Goal: Communication & Community: Answer question/provide support

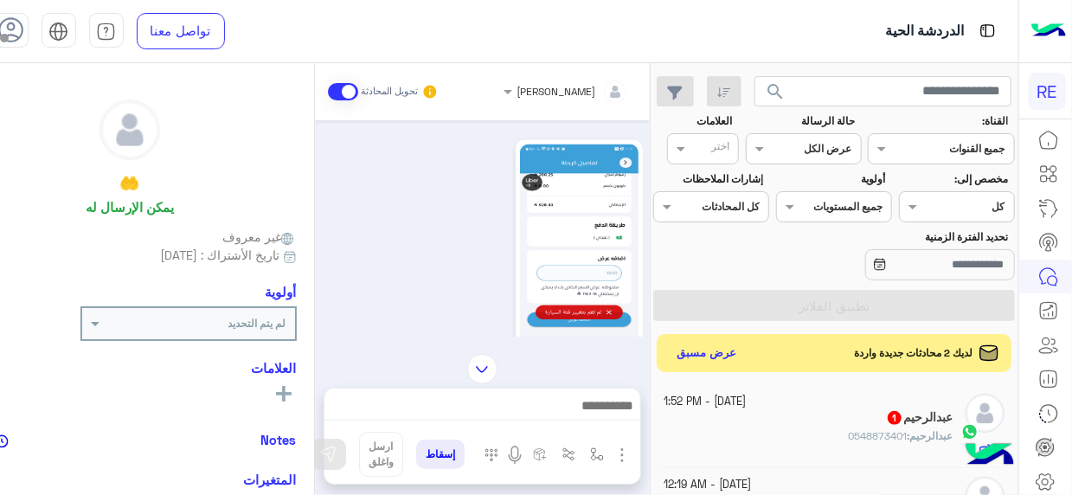
scroll to position [2234, 0]
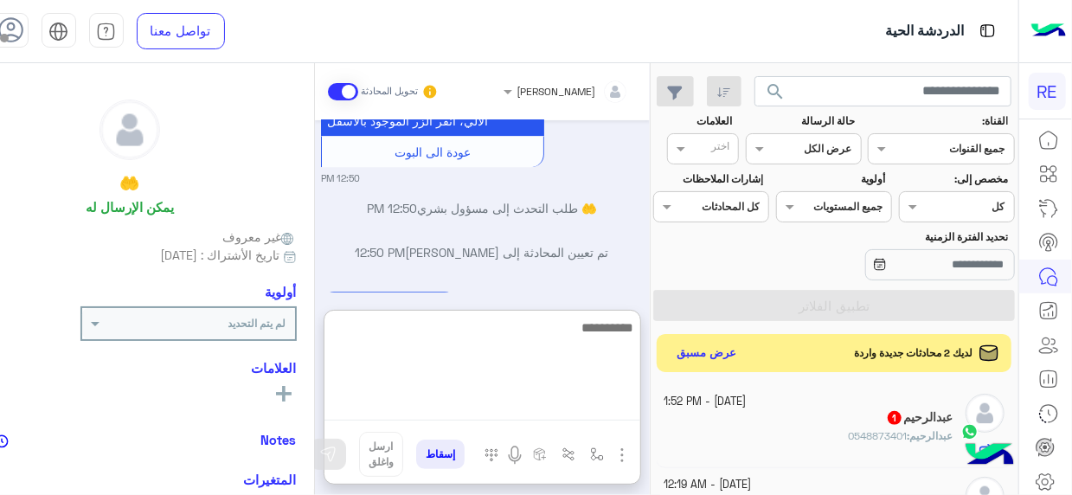
click at [579, 400] on textarea at bounding box center [482, 369] width 316 height 104
type textarea "**********"
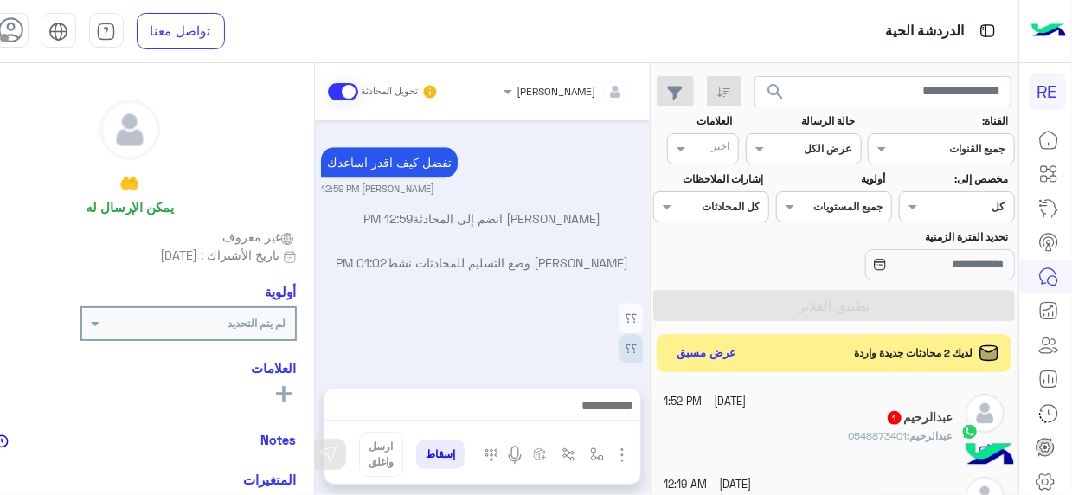
scroll to position [2338, 0]
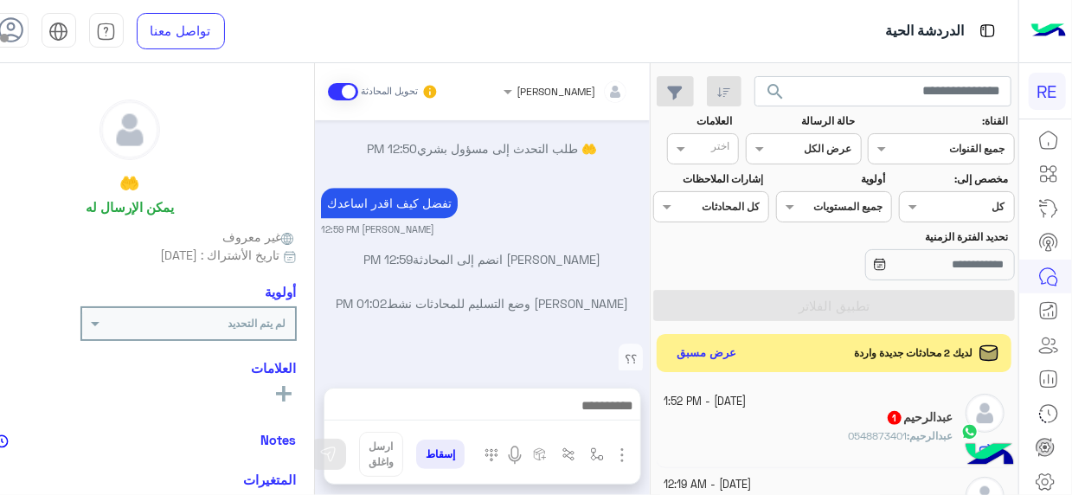
click at [753, 428] on div "عبدالرحيم : 0548873401" at bounding box center [808, 443] width 289 height 30
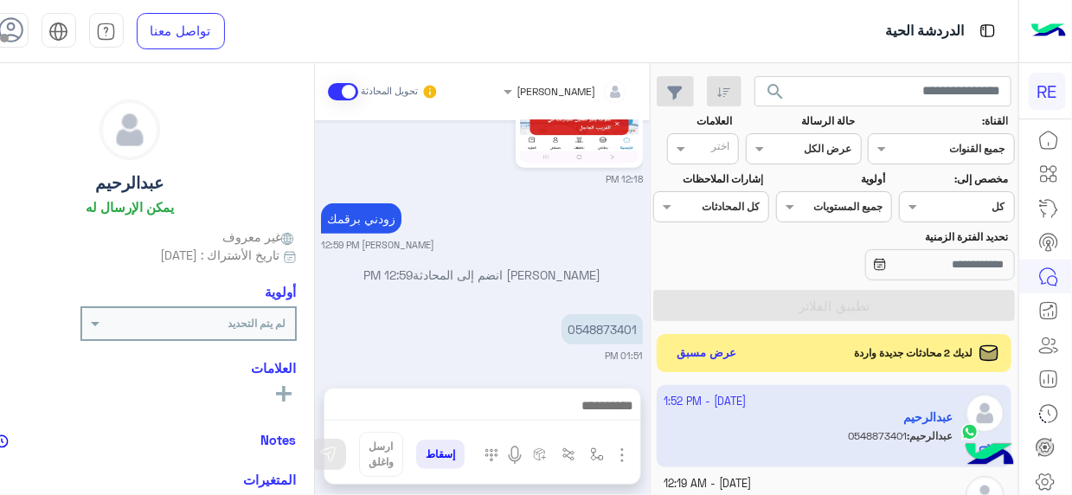
scroll to position [666, 0]
drag, startPoint x: 579, startPoint y: 323, endPoint x: 635, endPoint y: 326, distance: 56.4
click at [635, 326] on p "0548873401" at bounding box center [602, 326] width 81 height 30
copy p "548873401"
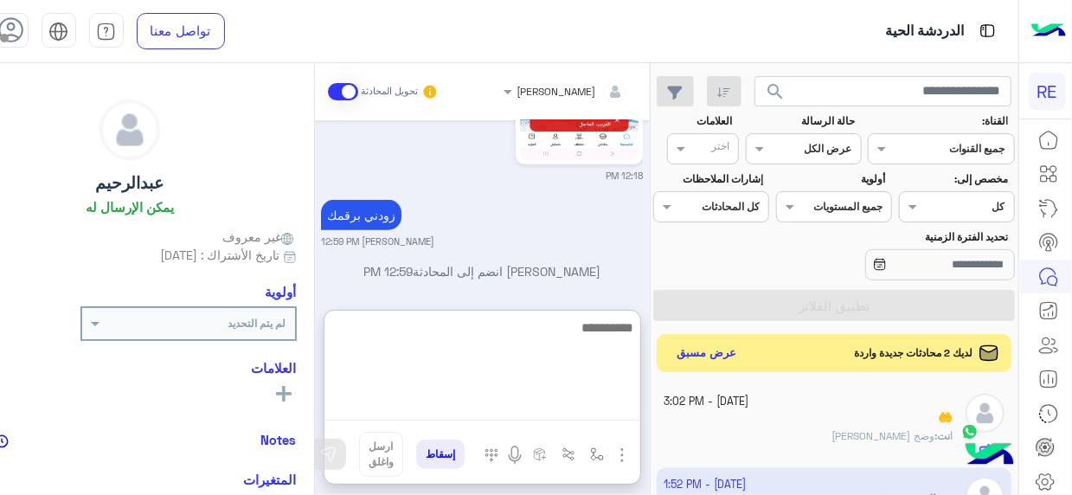
click at [620, 412] on textarea at bounding box center [482, 369] width 316 height 104
type textarea "**********"
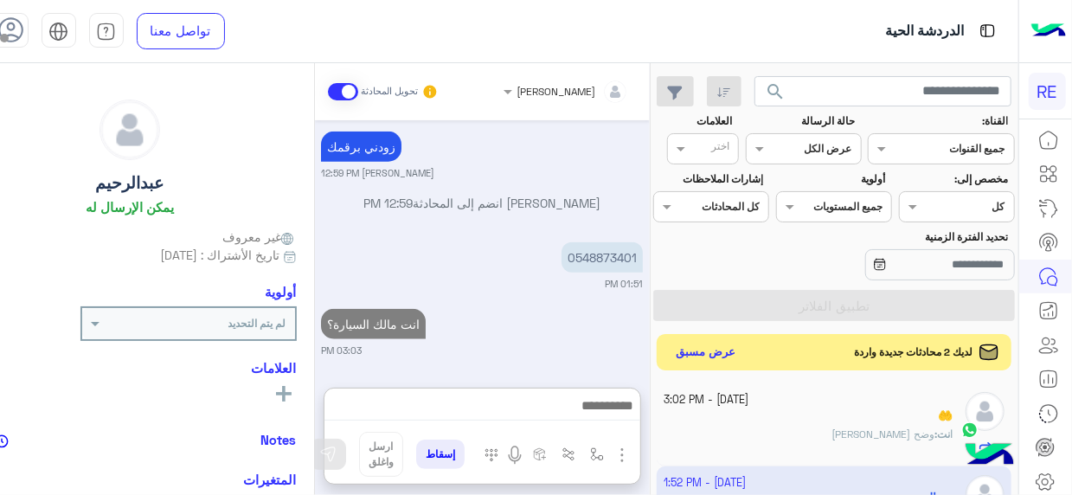
click at [715, 358] on button "عرض مسبق" at bounding box center [706, 352] width 73 height 23
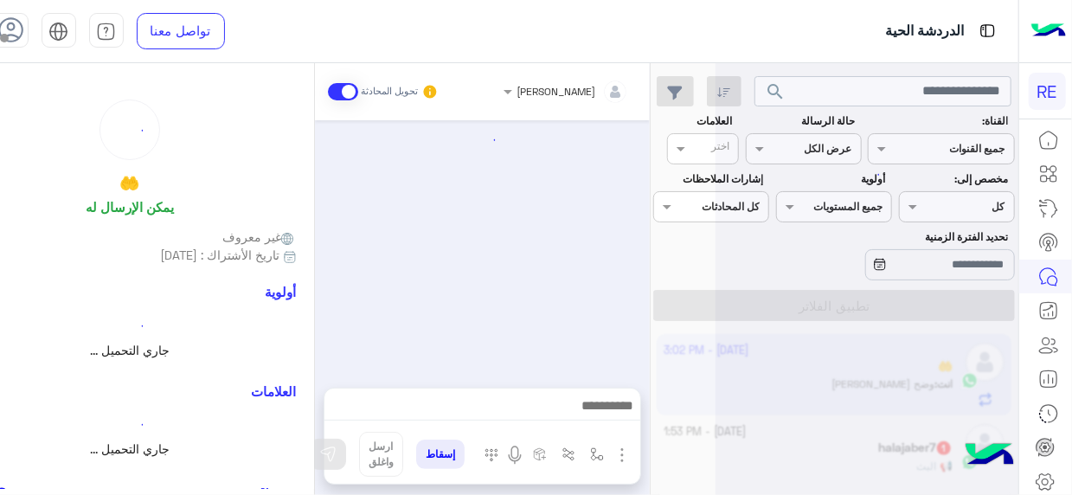
scroll to position [828, 0]
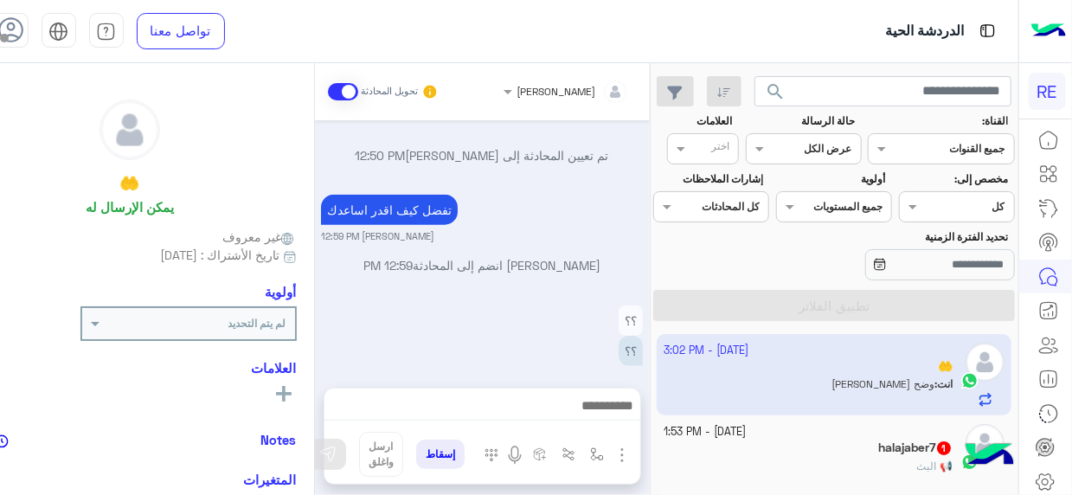
click at [807, 444] on div "halajaber7 1" at bounding box center [808, 449] width 289 height 18
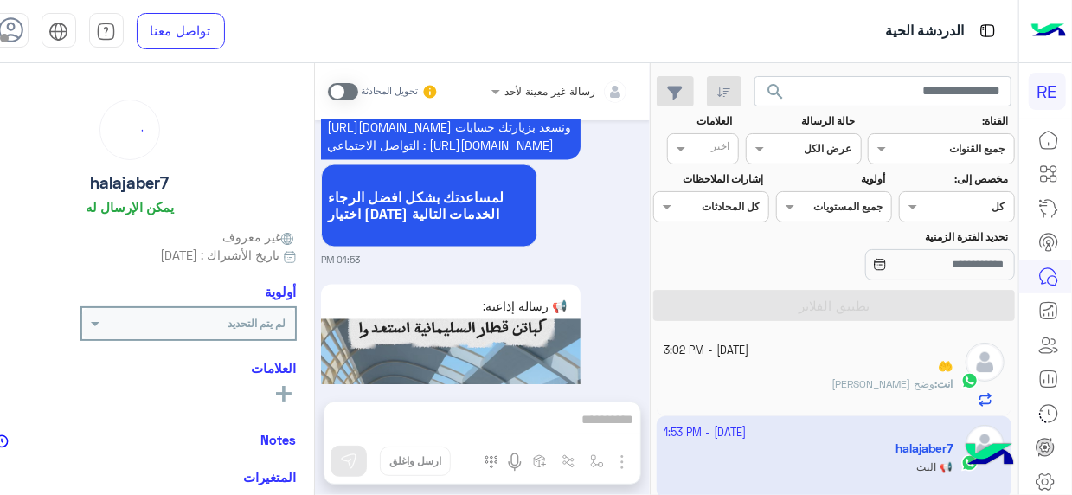
scroll to position [1562, 0]
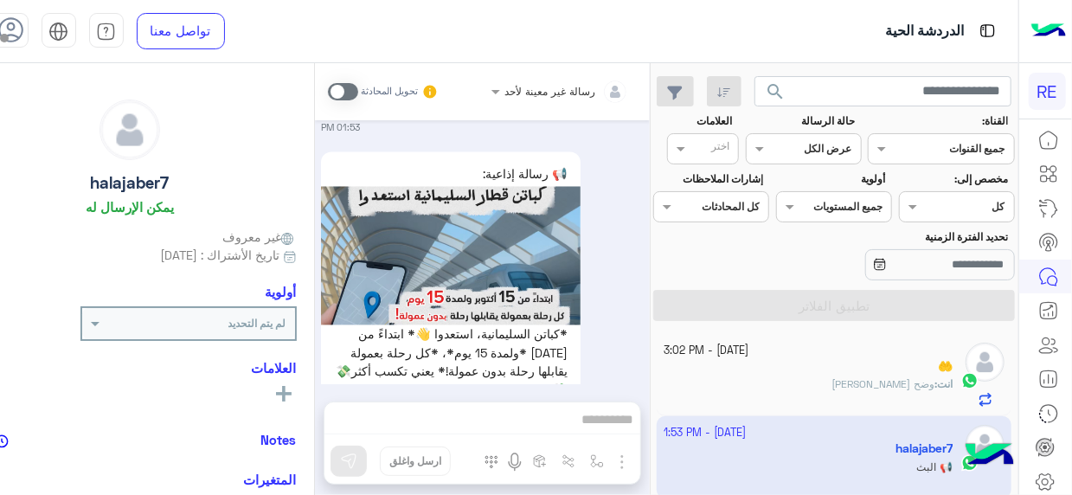
click at [315, 345] on div "Aug 11, 2025 مرحبا رحلة .. هل يمكنك مساعدتي ؟ 11:26 AM تم إعادة توجيه المحادثة.…" at bounding box center [482, 252] width 335 height 264
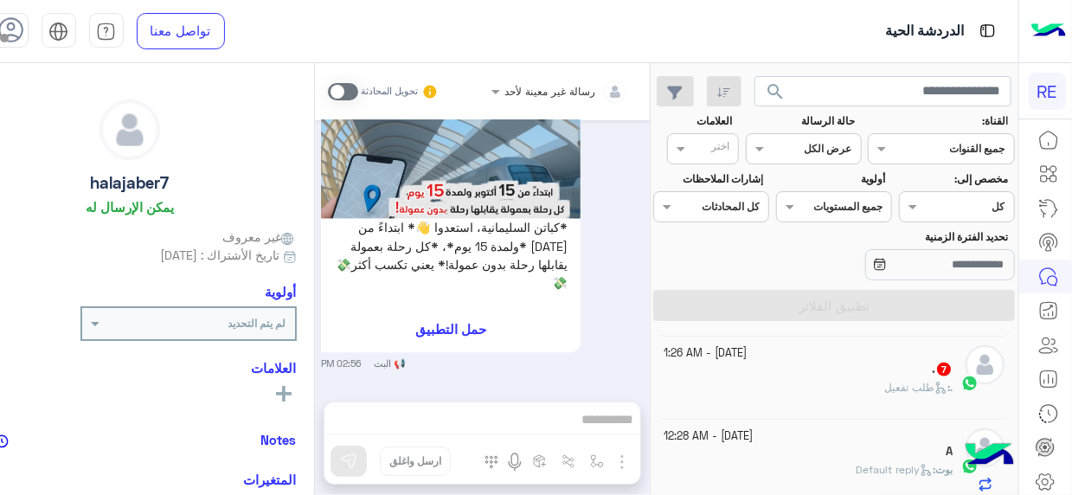
scroll to position [970, 0]
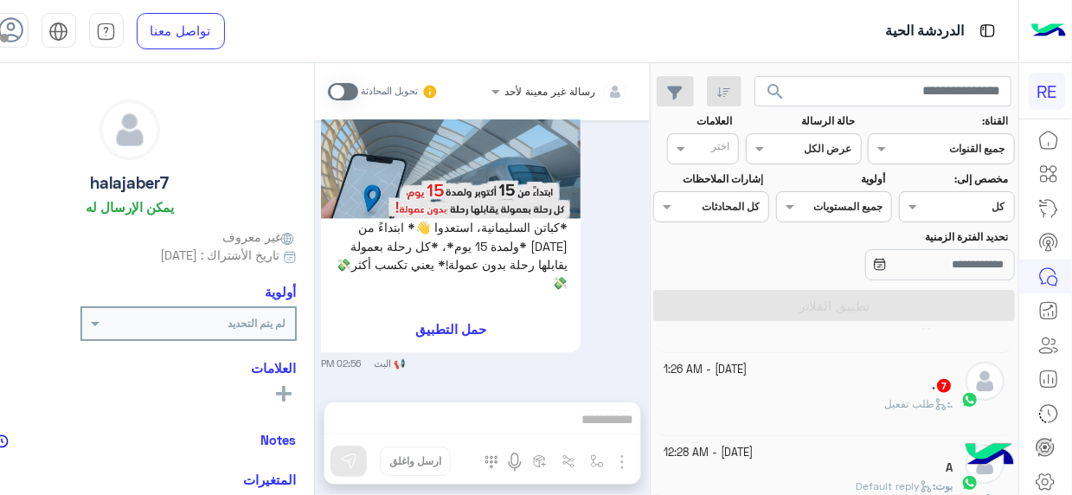
click at [884, 397] on span "طلب تفعيل" at bounding box center [915, 403] width 63 height 13
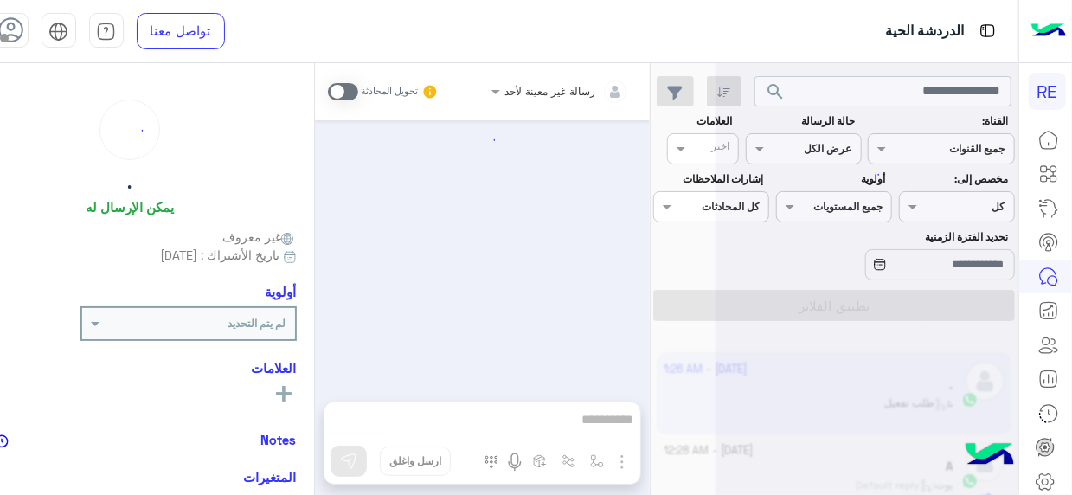
scroll to position [1394, 0]
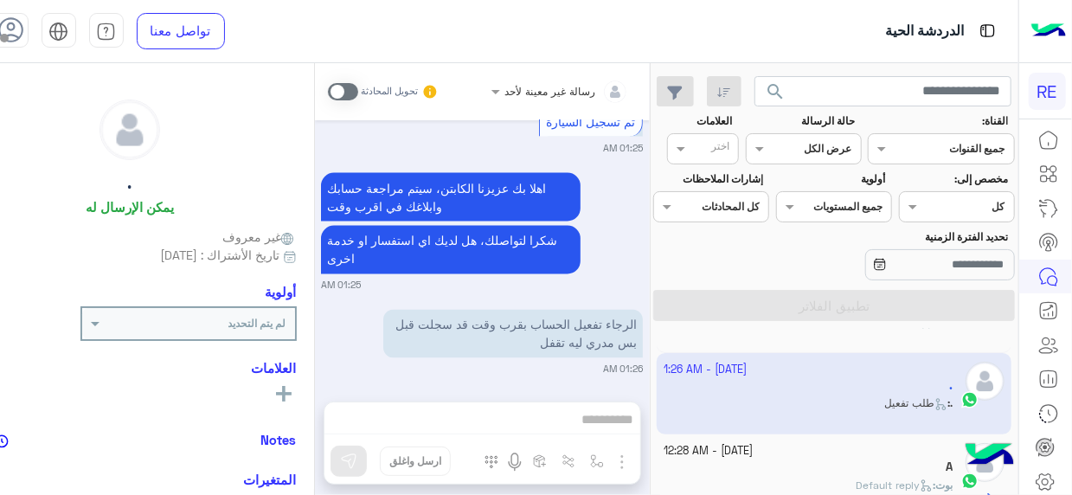
click at [602, 423] on div "رسالة غير معينة لأحد تحويل المحادثة Oct 14, 2025 سعدنا بتواصلك، نأمل منك توضيح …" at bounding box center [482, 282] width 335 height 439
click at [351, 89] on span at bounding box center [343, 91] width 30 height 17
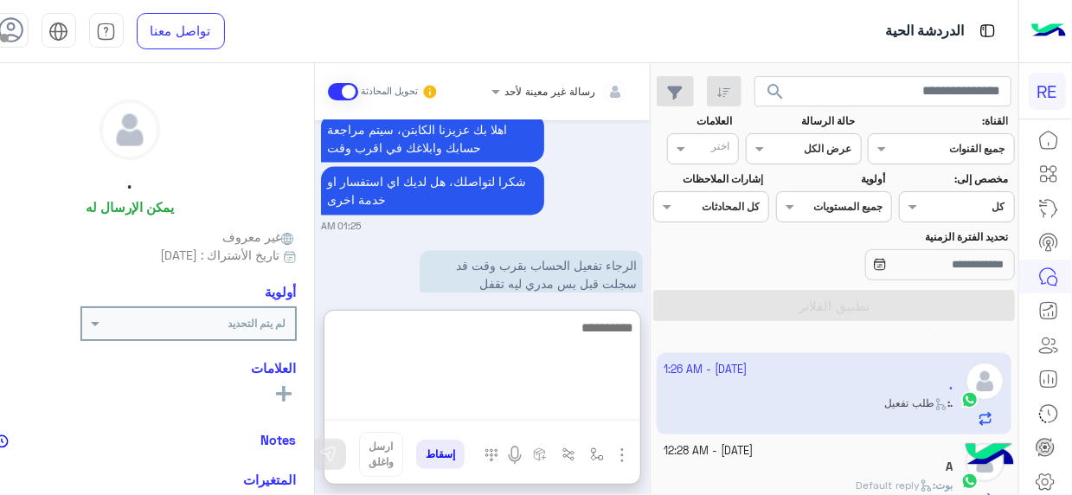
click at [610, 404] on textarea at bounding box center [482, 369] width 316 height 104
type textarea "**********"
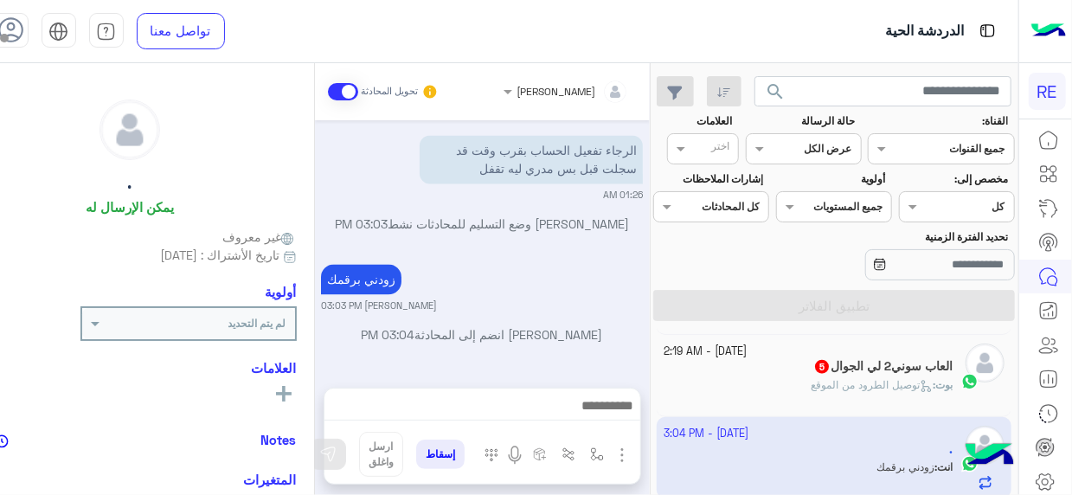
scroll to position [1619, 0]
click at [856, 392] on div "بوت : توصيل الطرود من الموقع" at bounding box center [808, 392] width 289 height 30
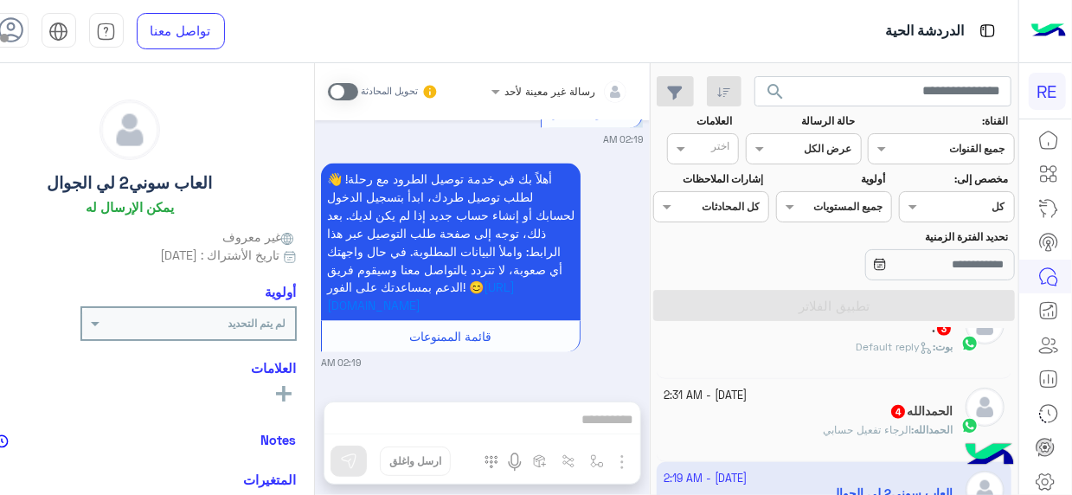
scroll to position [780, 0]
click at [810, 398] on div "14 October - 2:31 AM" at bounding box center [808, 395] width 289 height 16
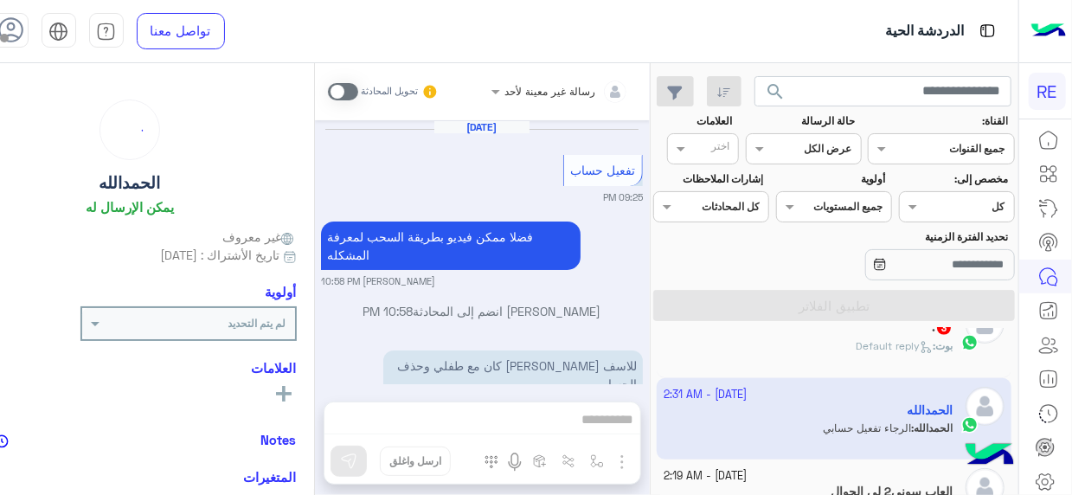
scroll to position [453, 0]
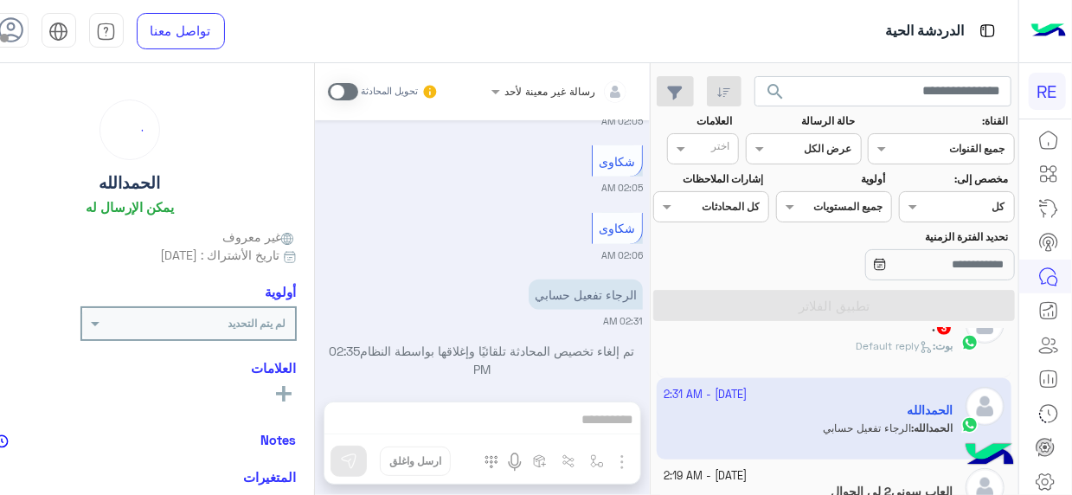
click at [608, 418] on div "رسالة غير معينة لأحد تحويل المحادثة Oct 13, 2025 تفعيل حساب 09:25 PM فضلا ممكن …" at bounding box center [482, 282] width 335 height 439
click at [344, 92] on span at bounding box center [343, 91] width 30 height 17
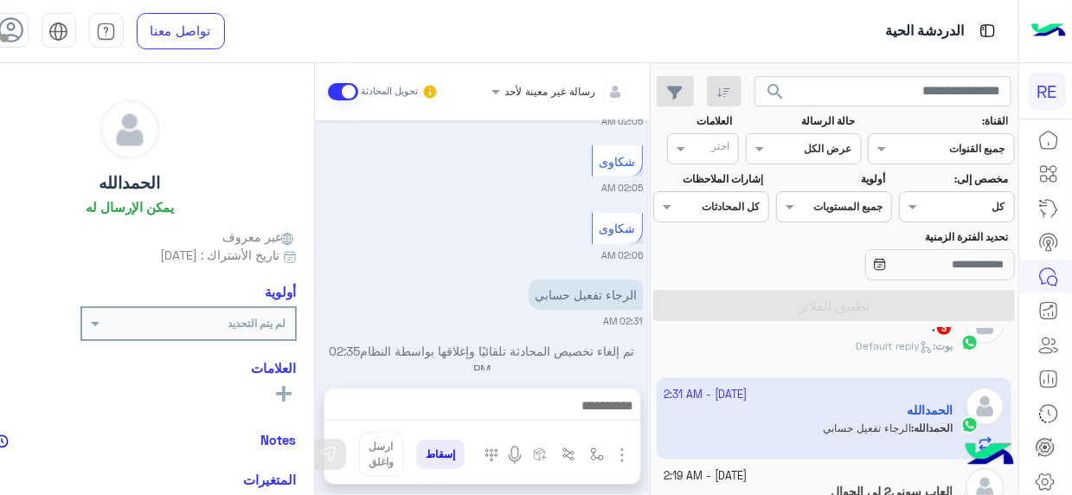
scroll to position [529, 0]
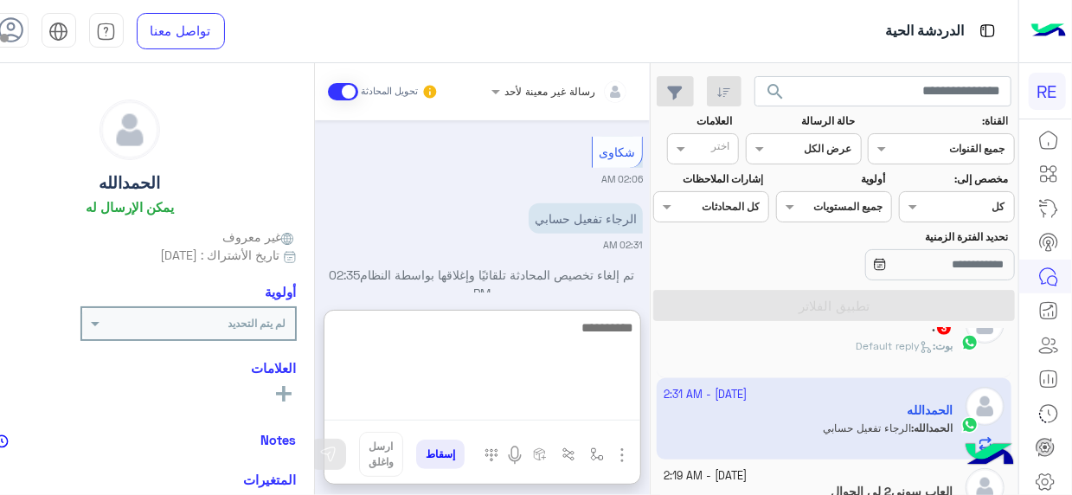
click at [609, 414] on textarea at bounding box center [482, 369] width 316 height 104
type textarea "**********"
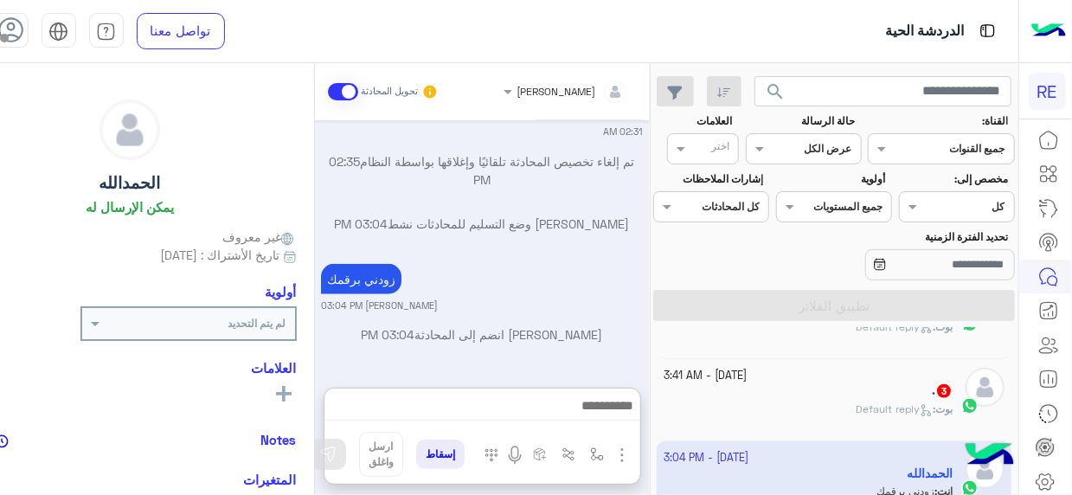
scroll to position [669, 0]
click at [818, 388] on div ". 3" at bounding box center [808, 392] width 289 height 18
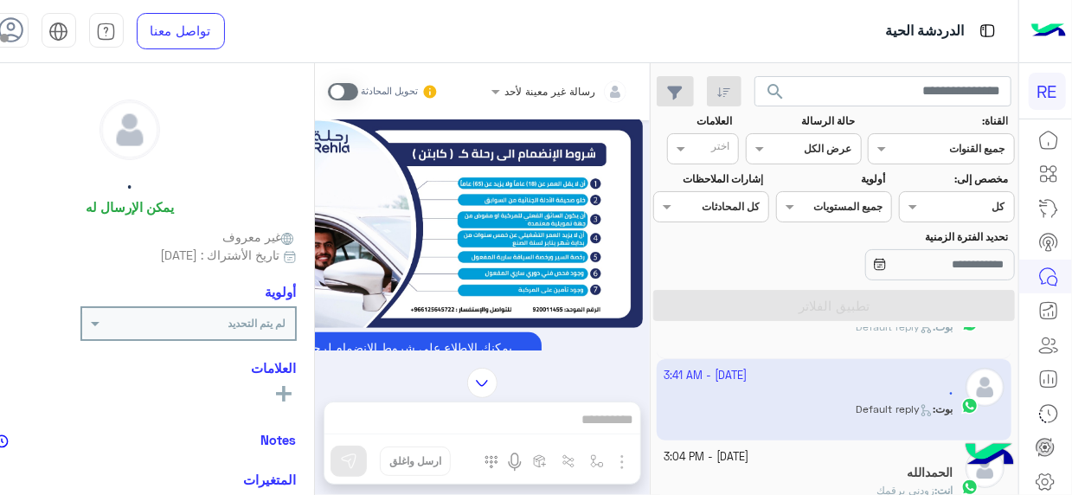
scroll to position [1596, 0]
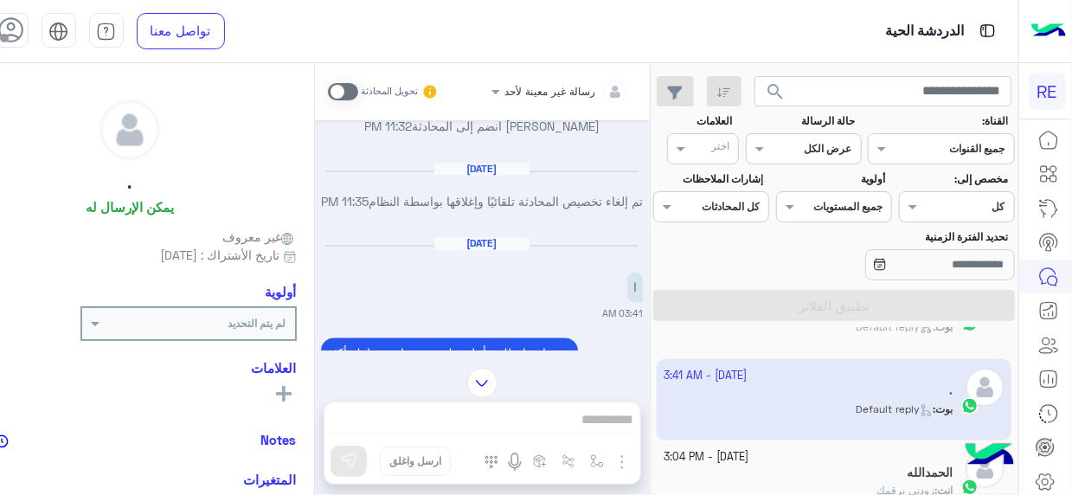
click at [349, 92] on span at bounding box center [343, 91] width 30 height 17
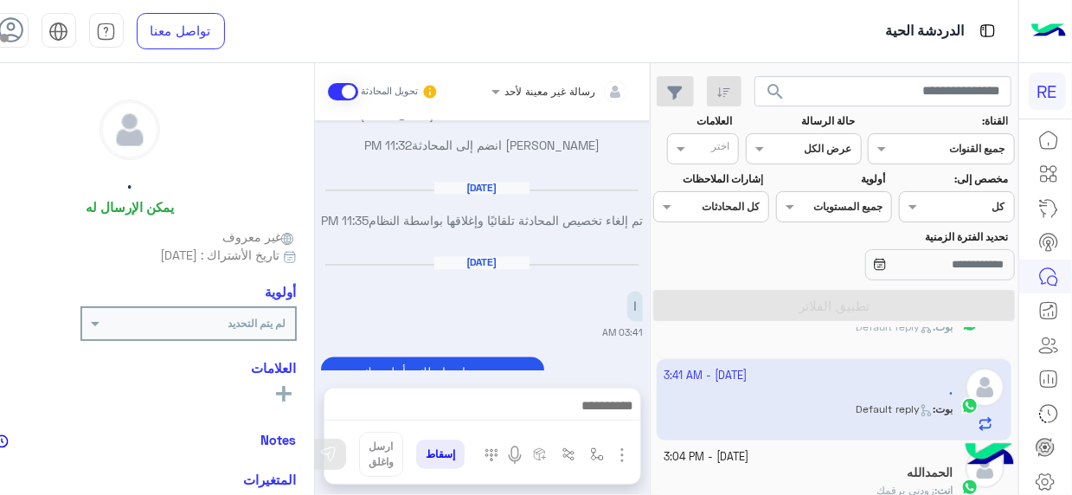
scroll to position [0, 0]
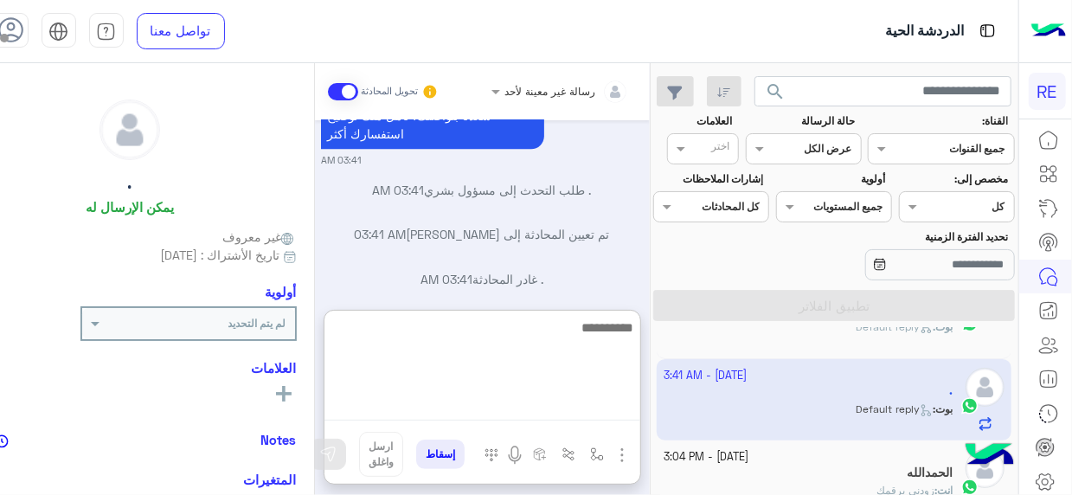
click at [627, 405] on textarea at bounding box center [482, 369] width 316 height 104
type textarea "**********"
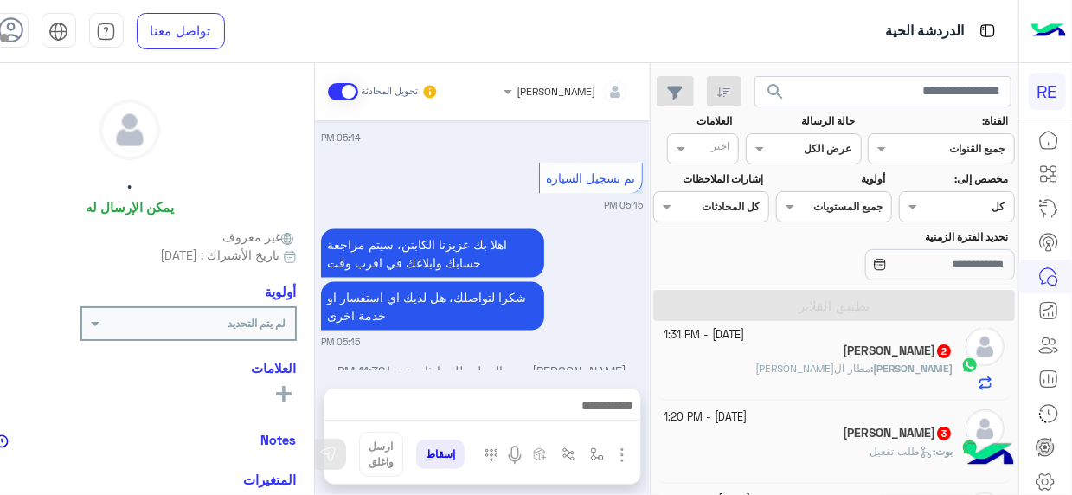
click at [856, 459] on div "بوت : طلب تفعيل" at bounding box center [808, 459] width 289 height 30
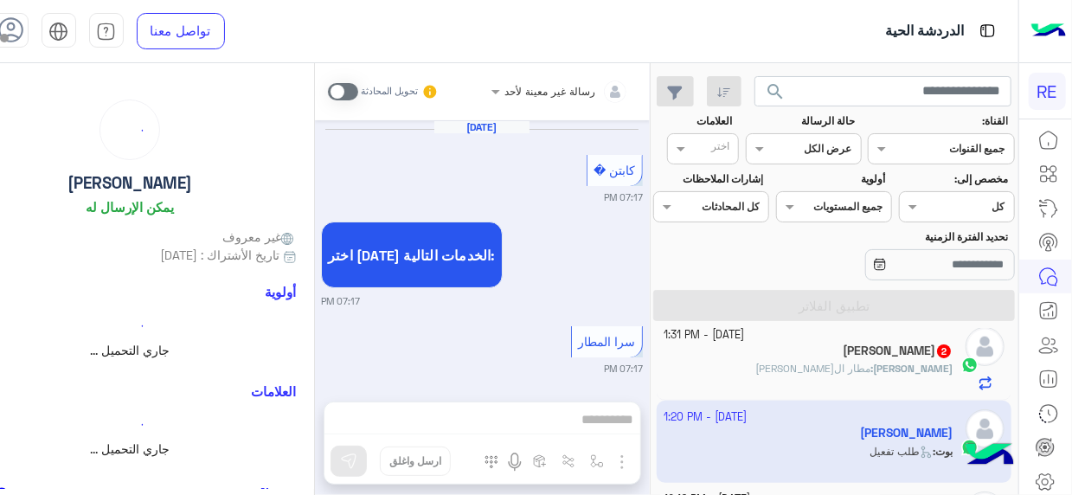
scroll to position [1909, 0]
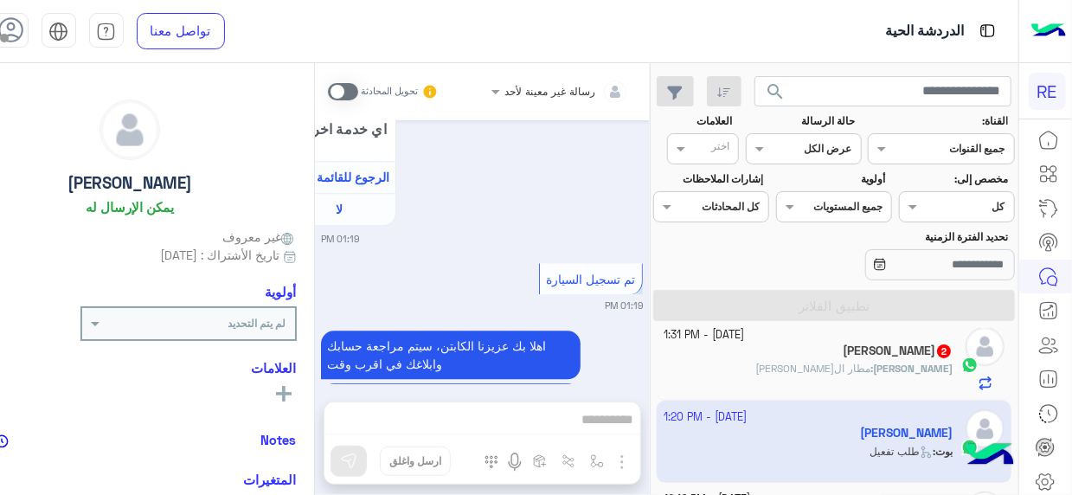
click at [357, 93] on label at bounding box center [343, 91] width 30 height 17
click at [355, 94] on span at bounding box center [343, 91] width 30 height 17
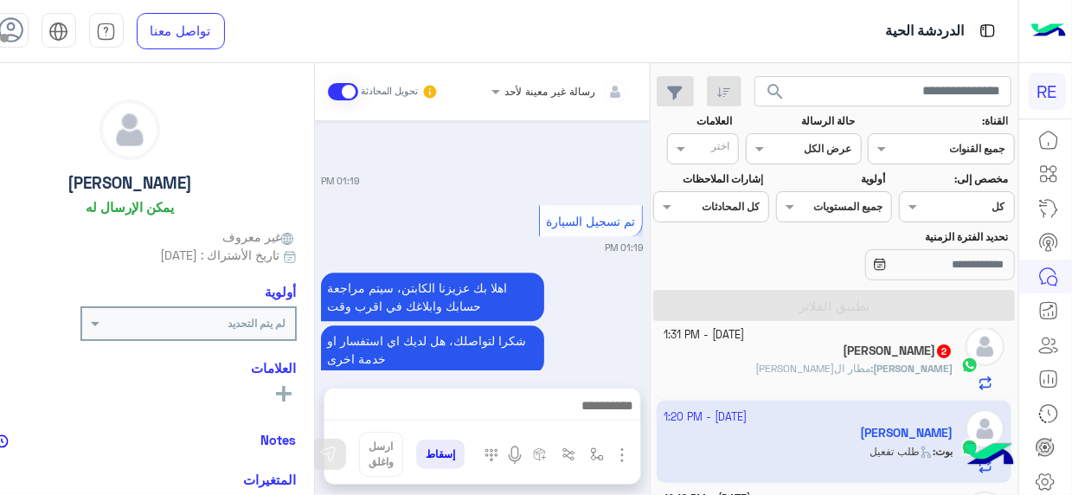
scroll to position [1998, 0]
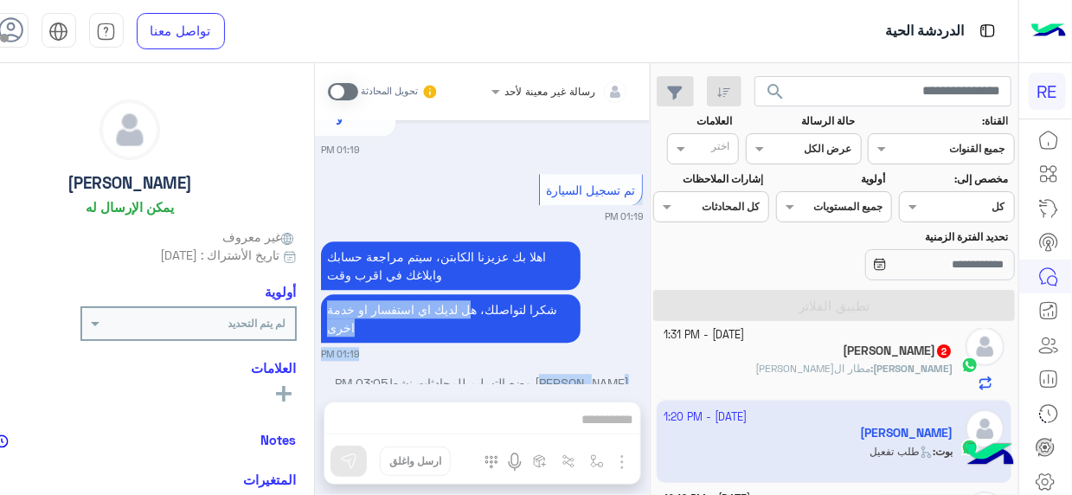
drag, startPoint x: 582, startPoint y: 291, endPoint x: 472, endPoint y: 208, distance: 138.4
click at [472, 208] on div "Sep 7, 2024 كابتن � 07:17 PM اختر احد الخدمات التالية: 07:17 PM سرا المطار 07:1…" at bounding box center [482, 252] width 335 height 264
click at [343, 93] on span at bounding box center [343, 91] width 30 height 17
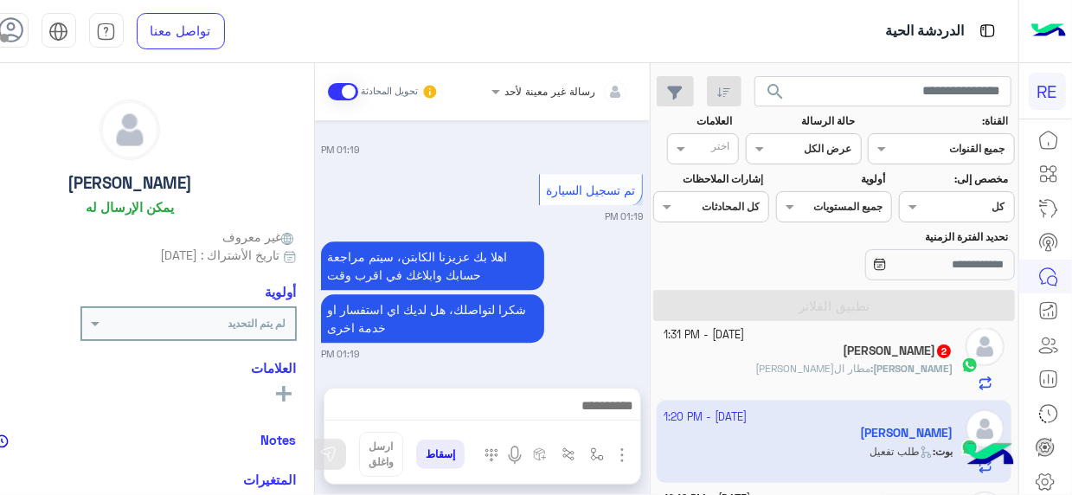
scroll to position [2056, 0]
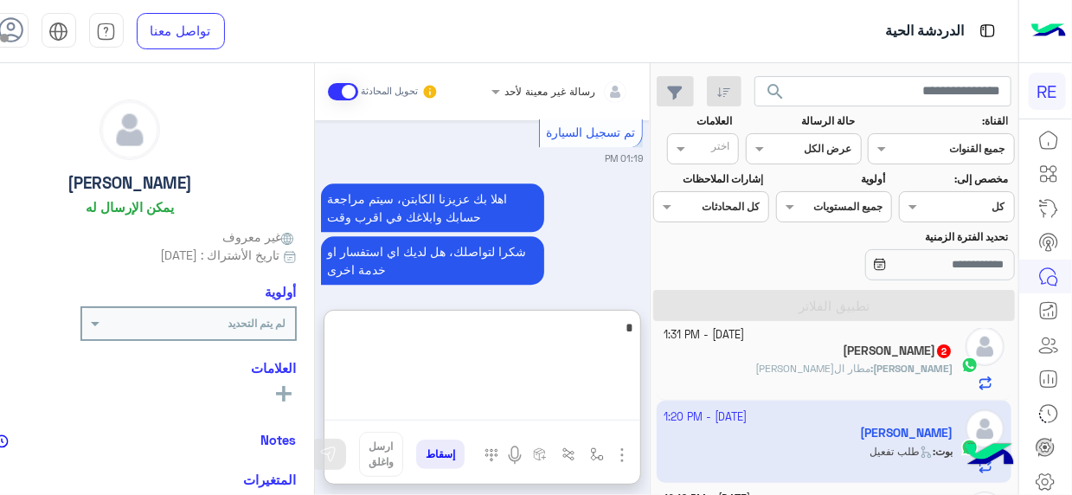
click at [621, 409] on textarea "*" at bounding box center [482, 369] width 316 height 104
type textarea "**********"
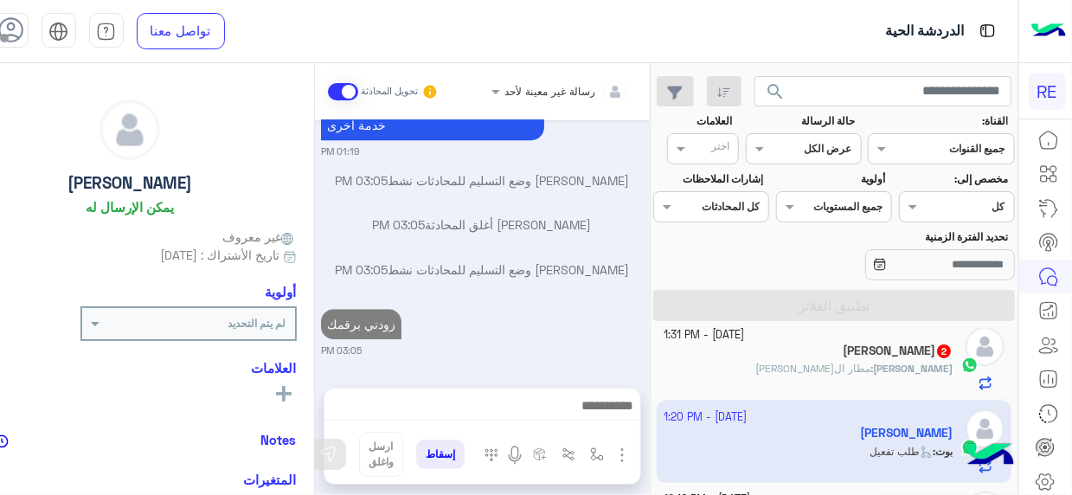
scroll to position [2168, 0]
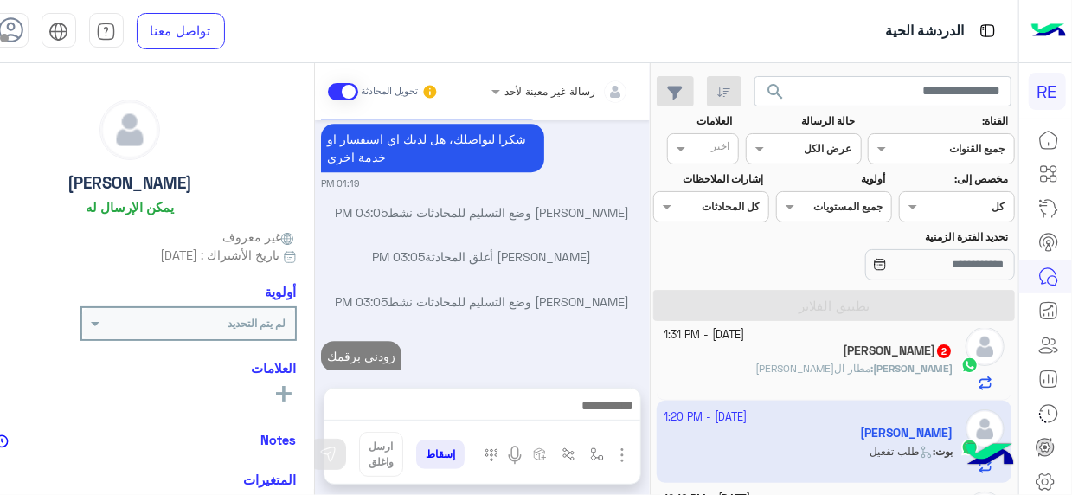
click at [847, 349] on h5 "MOHAMMAD ALHUSAINY 2" at bounding box center [898, 351] width 110 height 15
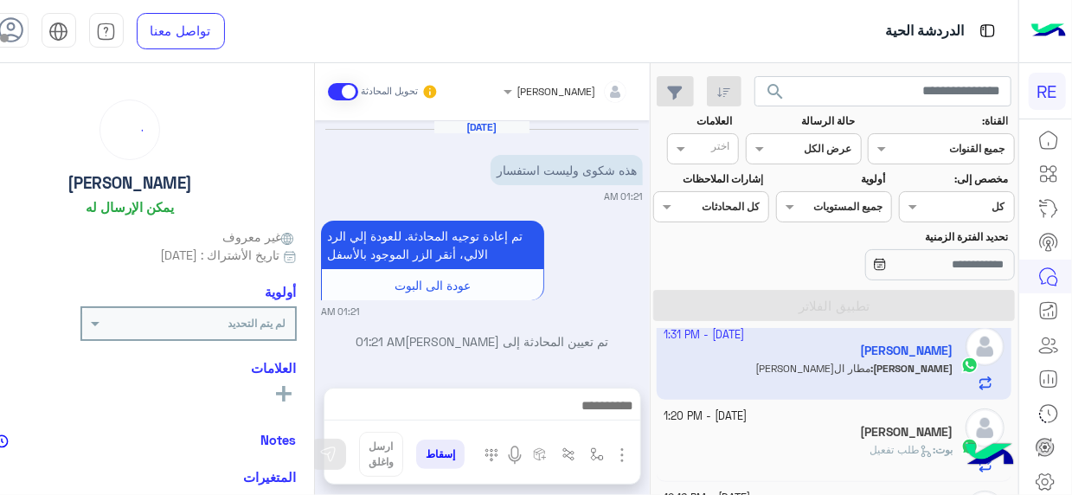
scroll to position [606, 0]
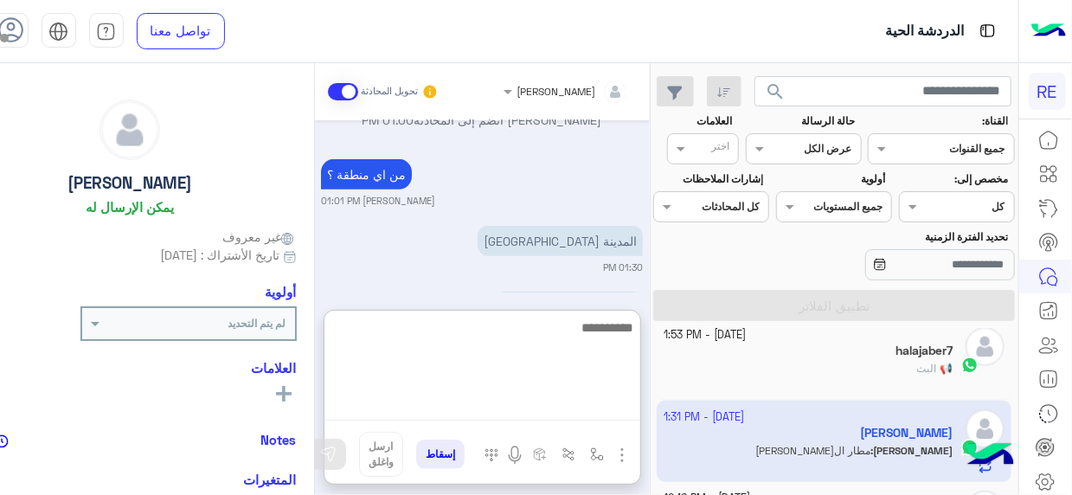
click at [599, 397] on textarea at bounding box center [482, 369] width 316 height 104
type textarea "**********"
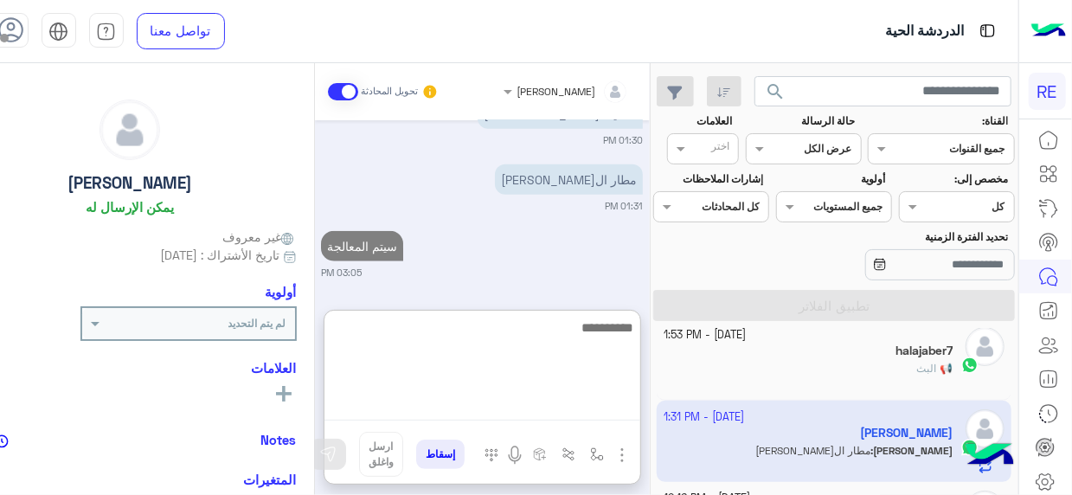
scroll to position [0, 0]
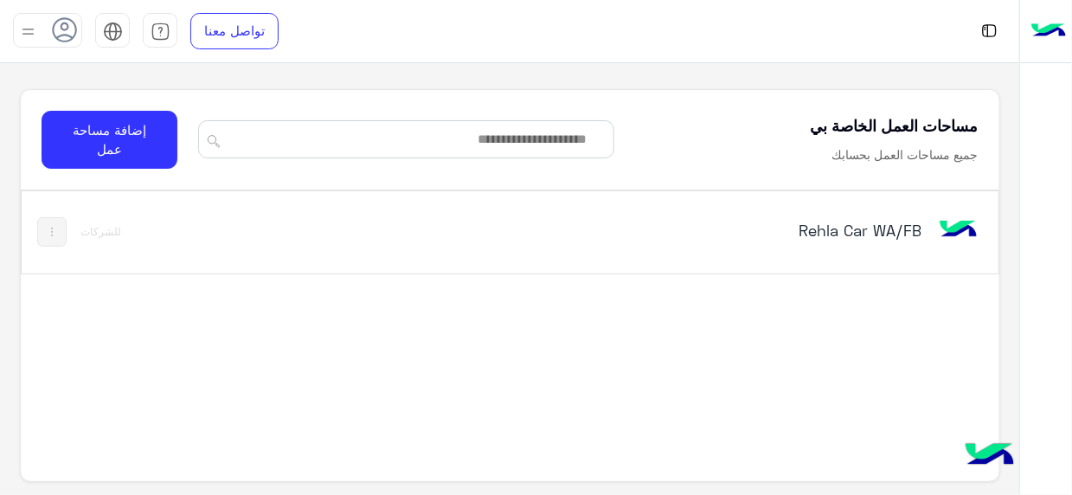
click at [917, 220] on h5 "Rehla Car WA/FB" at bounding box center [751, 230] width 340 height 21
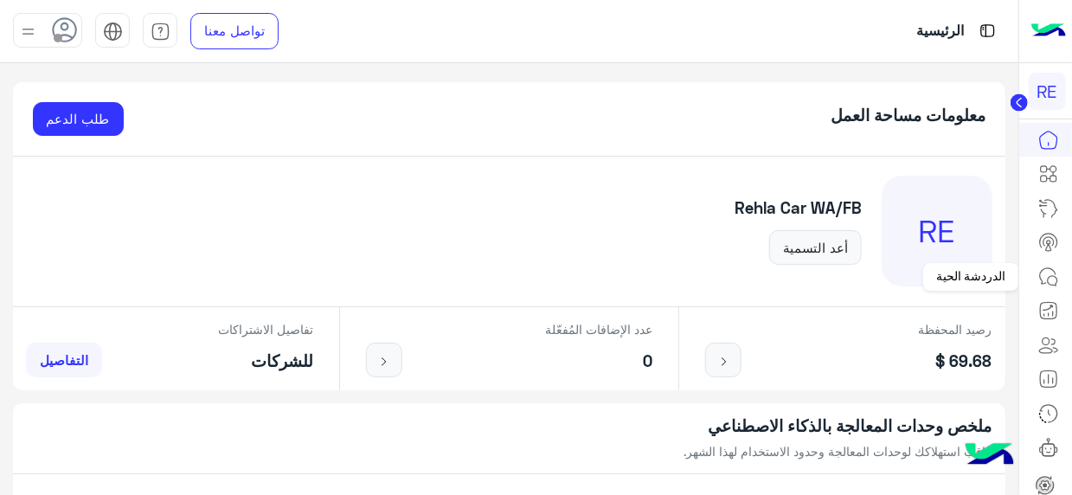
click at [1052, 286] on icon at bounding box center [1048, 277] width 21 height 21
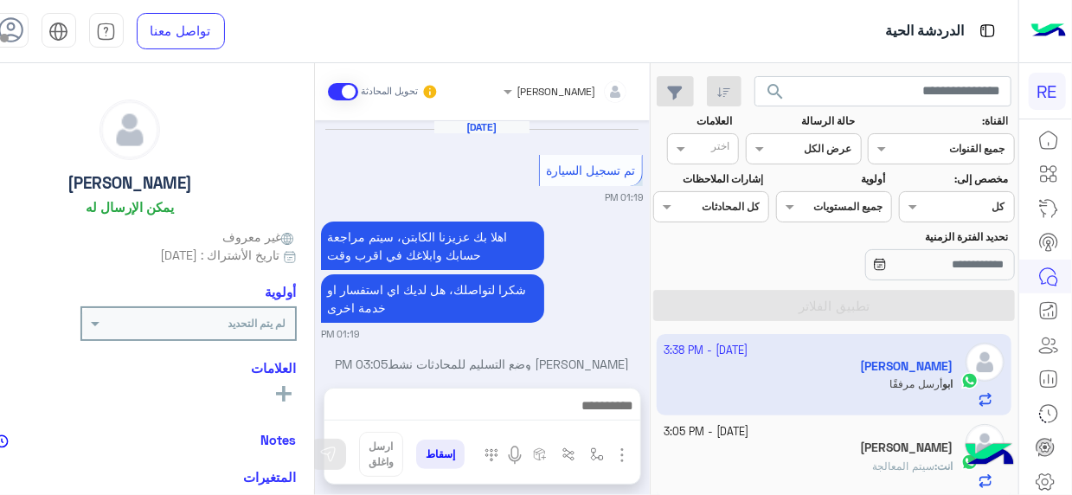
scroll to position [440, 0]
